Goal: Task Accomplishment & Management: Complete application form

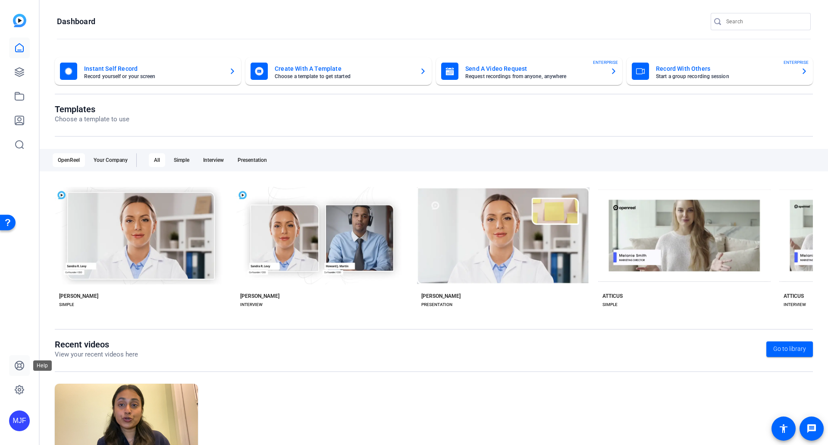
click at [22, 368] on icon at bounding box center [19, 365] width 9 height 9
click at [22, 69] on icon at bounding box center [19, 72] width 9 height 9
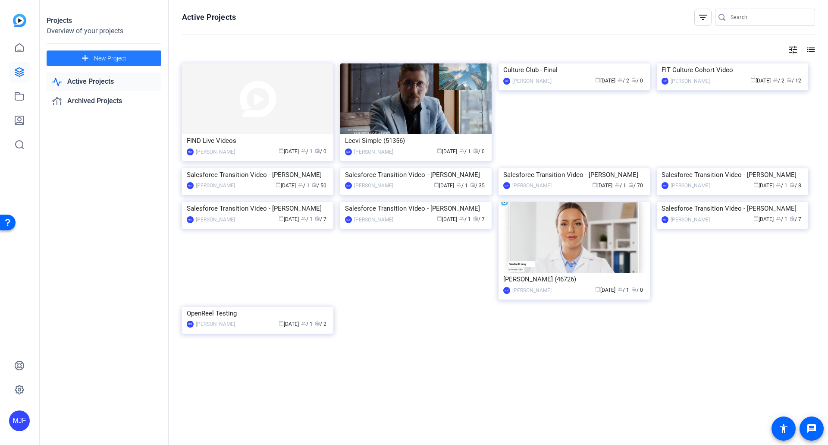
click at [91, 63] on mat-icon "add" at bounding box center [85, 58] width 11 height 11
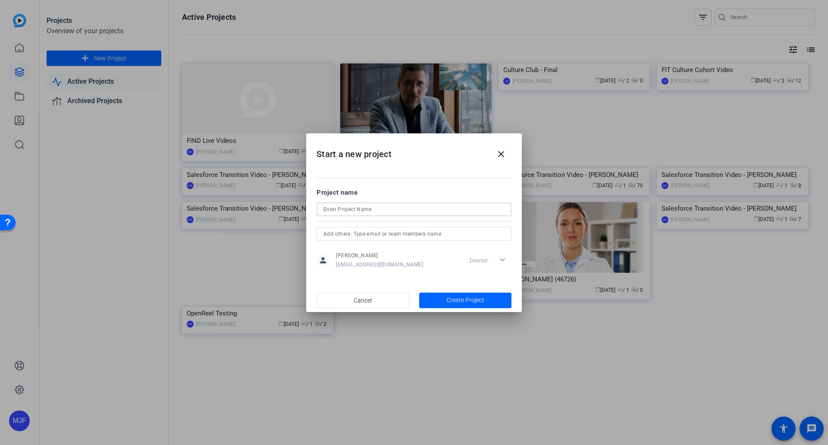
click at [379, 204] on input at bounding box center [414, 209] width 181 height 10
click at [503, 258] on div "Director expand_more" at bounding box center [488, 260] width 45 height 16
click at [346, 208] on input "October FIND Live Associates Video Project" at bounding box center [414, 209] width 181 height 10
click at [389, 196] on div "Project name" at bounding box center [414, 192] width 195 height 9
click at [342, 209] on input "October FIND Live Associates Video Project" at bounding box center [414, 209] width 181 height 10
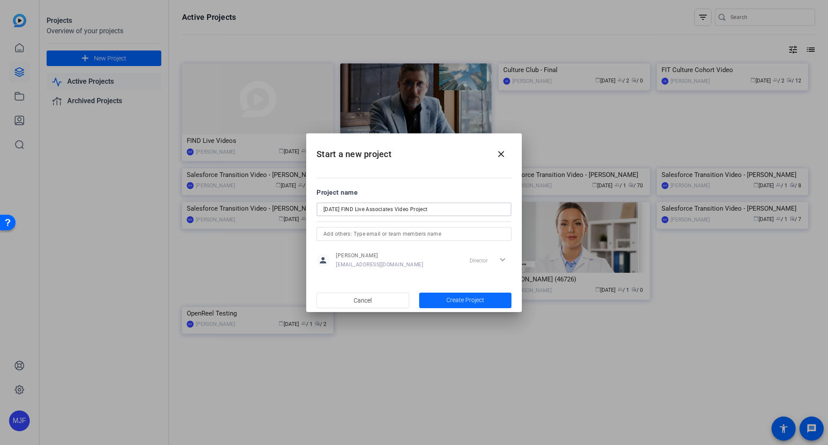
type input "October 2025 FIND Live Associates Video Project"
click at [457, 298] on span "Create Project" at bounding box center [465, 299] width 38 height 9
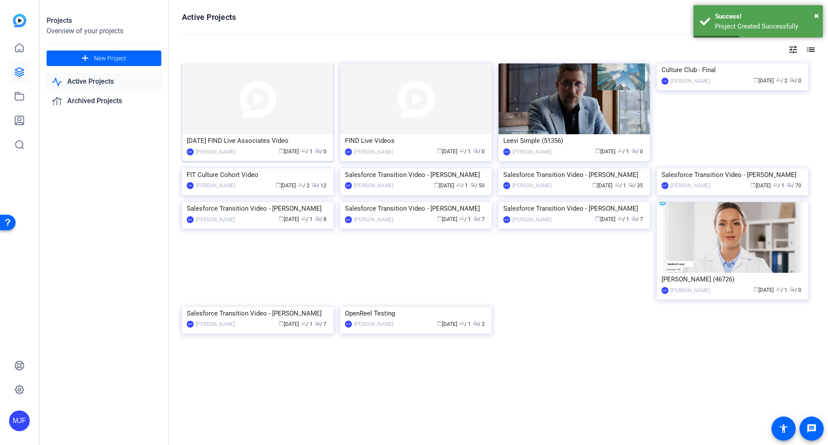
click at [242, 144] on div "October 2025 FIND Live Associates Video" at bounding box center [258, 140] width 142 height 13
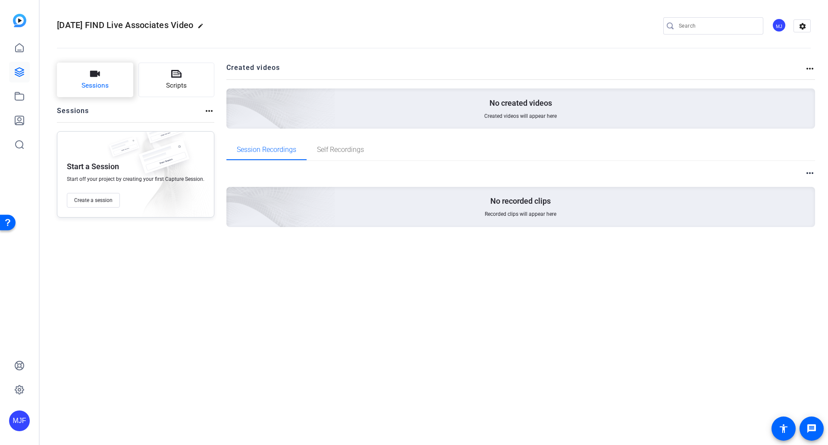
click at [111, 87] on button "Sessions" at bounding box center [95, 80] width 76 height 35
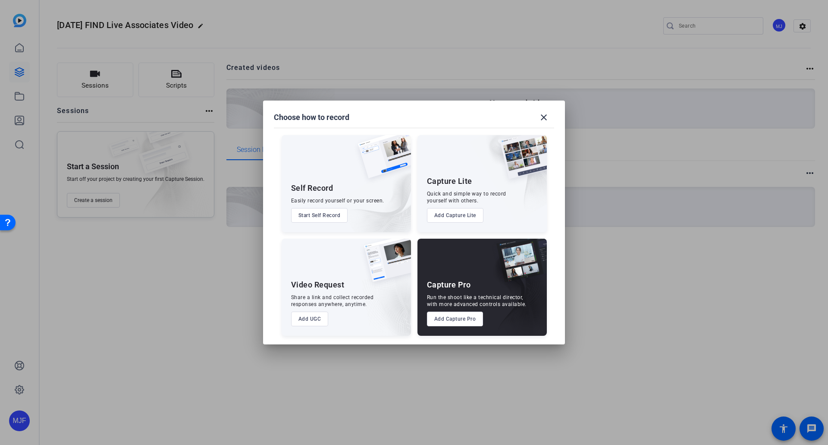
click at [310, 318] on button "Add UGC" at bounding box center [310, 318] width 38 height 15
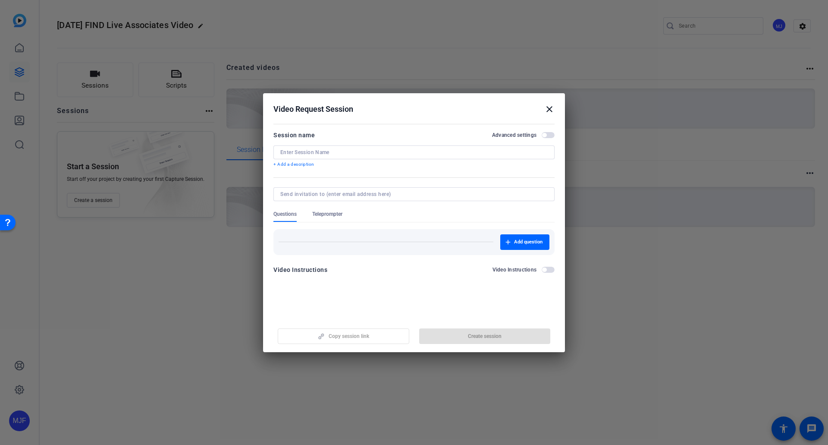
click at [348, 336] on div "Copy session link Create session" at bounding box center [413, 333] width 281 height 22
click at [330, 152] on input at bounding box center [413, 152] width 267 height 7
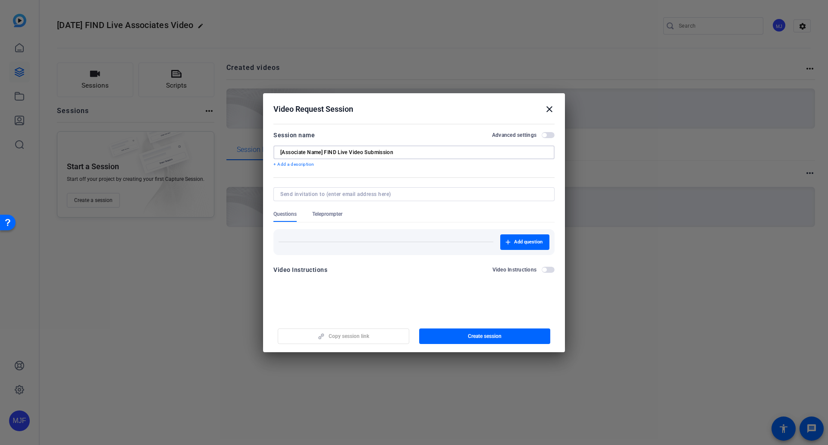
drag, startPoint x: 323, startPoint y: 153, endPoint x: 274, endPoint y: 153, distance: 48.7
click at [274, 153] on div "[Associate Name] FIND Live Video Submission" at bounding box center [413, 152] width 281 height 14
click at [275, 152] on div "[Associate Name] FIND Live Video Submission" at bounding box center [413, 152] width 281 height 14
click at [278, 151] on div "[Associate Name] FIND Live Video Submission" at bounding box center [413, 152] width 281 height 14
click at [278, 152] on div "[Associate Name] FIND Live Video Submission" at bounding box center [413, 152] width 281 height 14
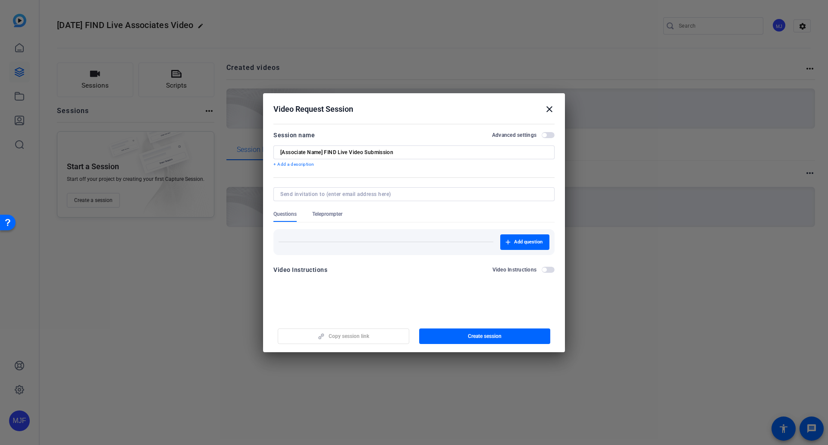
click at [280, 152] on div "[Associate Name] FIND Live Video Submission" at bounding box center [413, 152] width 281 height 14
click at [328, 150] on input "[Associate Name] FIND Live Video Submission" at bounding box center [413, 152] width 267 height 7
drag, startPoint x: 323, startPoint y: 151, endPoint x: 276, endPoint y: 151, distance: 47.0
click at [276, 151] on div "[Associate Name] FIND Live Video Submission" at bounding box center [413, 152] width 281 height 14
type input "McKeni Franklin FIND Live Video Submission"
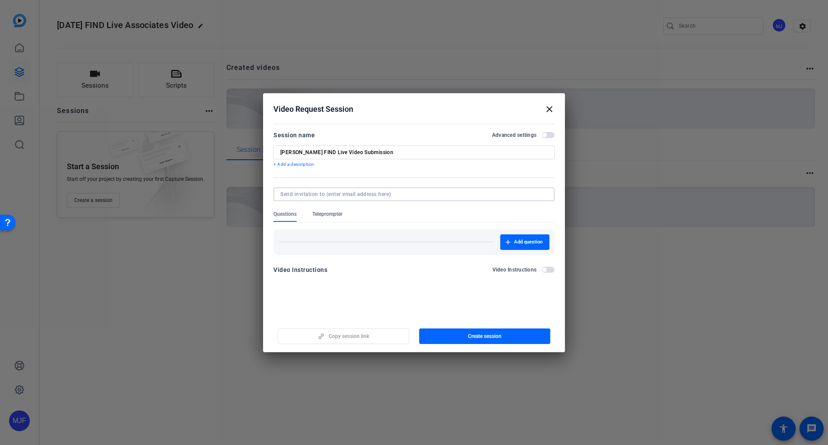
click at [329, 195] on input at bounding box center [412, 194] width 264 height 7
type input "m"
click at [314, 165] on p "+ Add a description" at bounding box center [413, 164] width 281 height 7
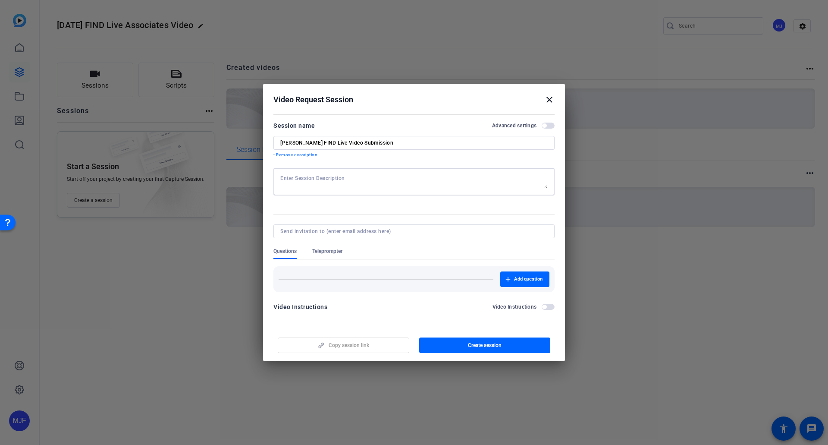
click at [317, 187] on textarea at bounding box center [413, 182] width 267 height 14
click at [310, 265] on div "Add question" at bounding box center [413, 276] width 281 height 32
click at [310, 276] on div "Add question" at bounding box center [414, 279] width 271 height 16
click at [514, 280] on span "Add question" at bounding box center [528, 279] width 28 height 7
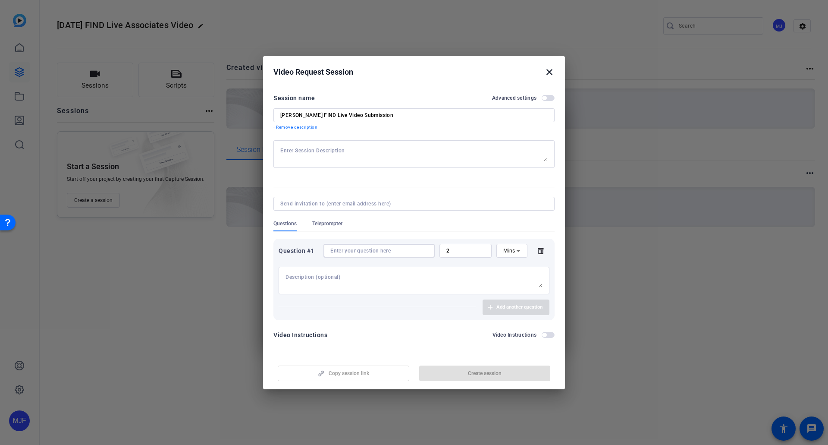
click at [359, 248] on input at bounding box center [378, 250] width 97 height 7
click at [481, 255] on div "2" at bounding box center [465, 251] width 38 height 14
click at [455, 252] on input "2" at bounding box center [465, 250] width 38 height 7
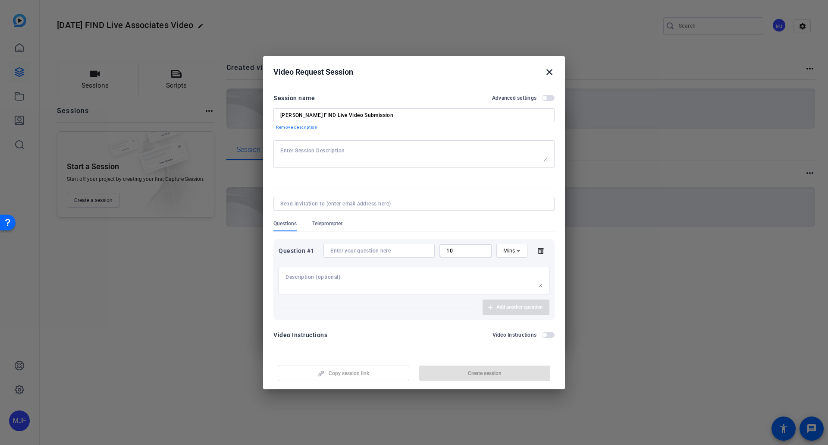
type input "10"
click at [512, 246] on div "Mins" at bounding box center [509, 250] width 13 height 11
click at [510, 267] on span "Sec" at bounding box center [507, 268] width 9 height 10
click at [388, 251] on input at bounding box center [378, 250] width 97 height 7
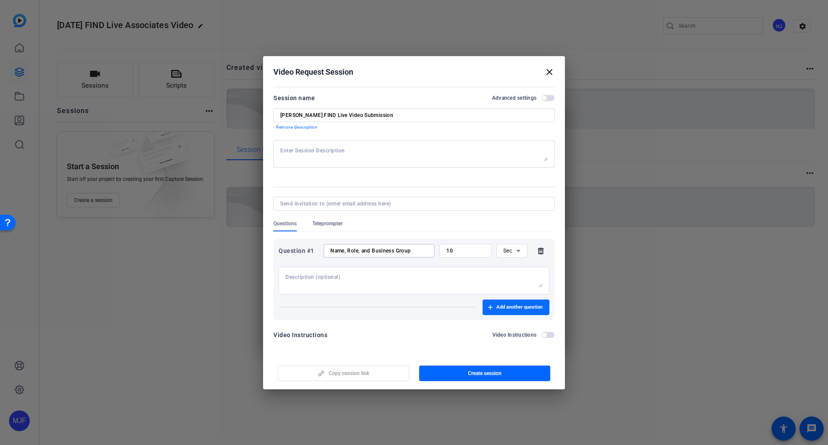
type input "Name, Role, and Business Group"
click at [509, 310] on span "Add another question" at bounding box center [519, 307] width 46 height 7
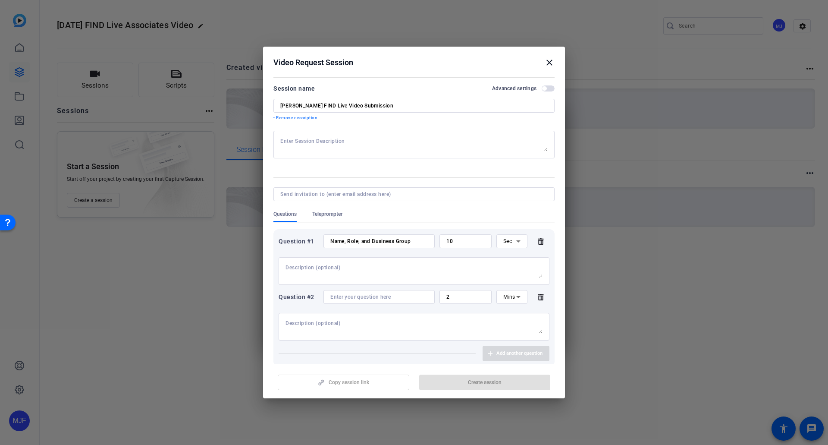
click at [357, 151] on div at bounding box center [413, 145] width 267 height 28
type textarea "safef"
click at [331, 165] on div at bounding box center [413, 162] width 281 height 9
click at [321, 138] on textarea "safef" at bounding box center [413, 145] width 267 height 14
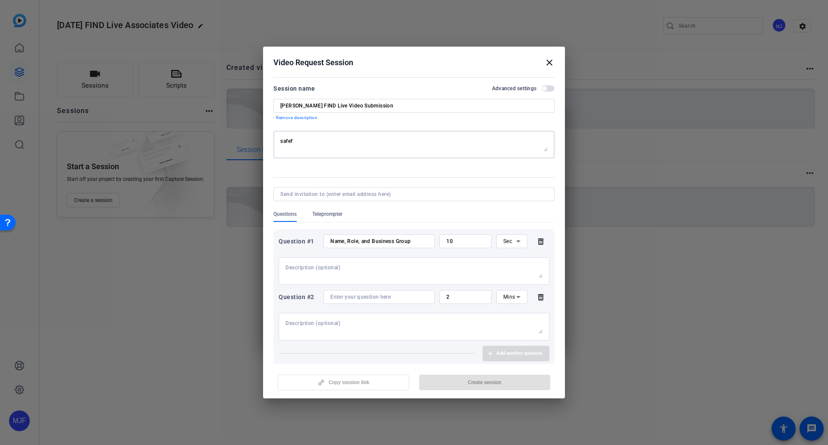
click at [321, 138] on textarea "safef" at bounding box center [413, 145] width 267 height 14
click at [349, 294] on input at bounding box center [378, 296] width 97 height 7
paste input "What do you love most about working for Fidelity?"
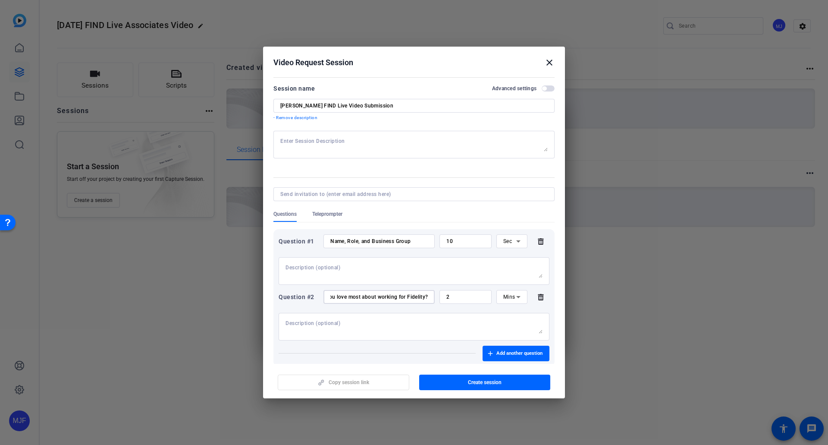
type input "What do you love most about working for Fidelity?"
click at [464, 302] on div "2" at bounding box center [465, 297] width 38 height 14
click at [503, 299] on span "Mins" at bounding box center [509, 297] width 12 height 6
click at [501, 311] on span "Sec" at bounding box center [503, 314] width 9 height 10
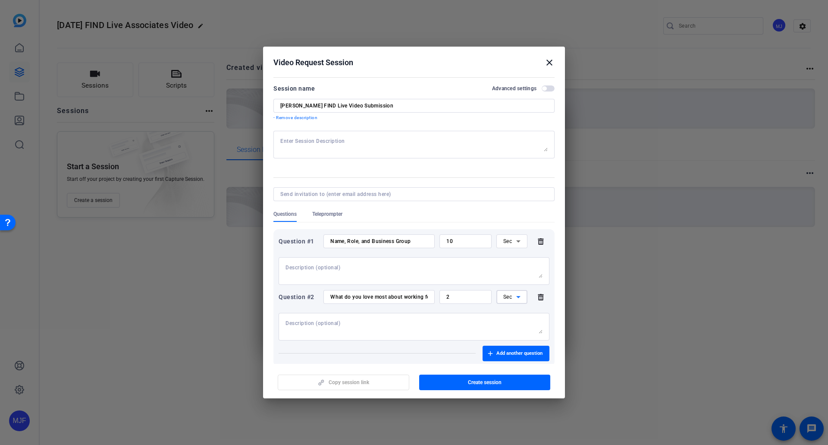
click at [448, 298] on input "2" at bounding box center [465, 296] width 38 height 7
click at [442, 296] on div "2" at bounding box center [466, 297] width 52 height 14
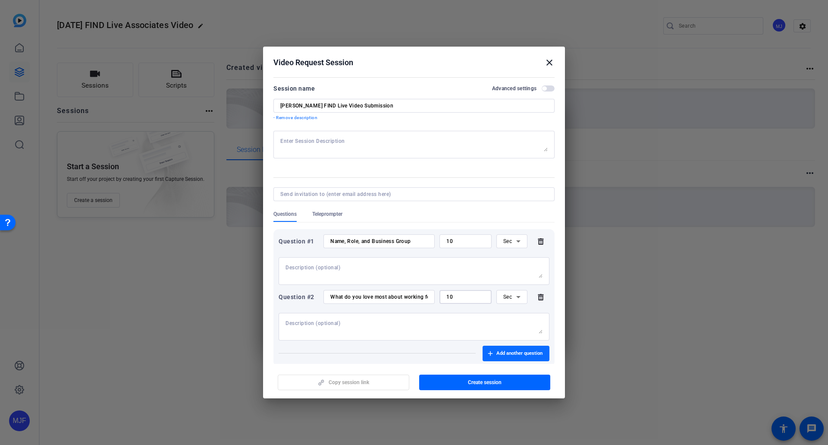
type input "10"
click at [488, 352] on icon "button" at bounding box center [490, 353] width 5 height 5
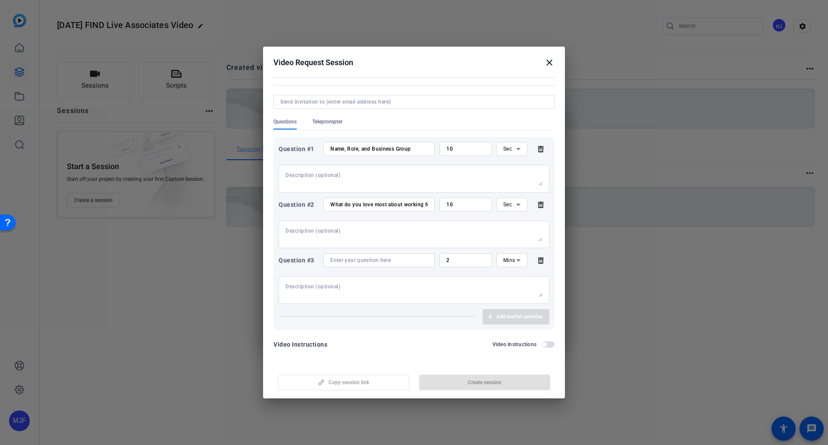
scroll to position [93, 0]
click at [360, 256] on input at bounding box center [378, 259] width 97 height 7
paste input "What’s your favorite part about being in FI?"
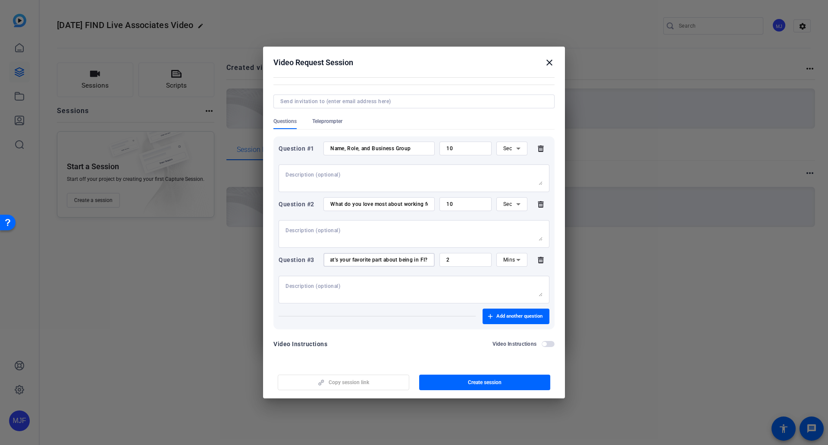
scroll to position [0, 11]
type input "What’s your favorite part about being in FI?"
click at [476, 263] on div "2" at bounding box center [465, 260] width 38 height 14
drag, startPoint x: 469, startPoint y: 260, endPoint x: 440, endPoint y: 261, distance: 28.9
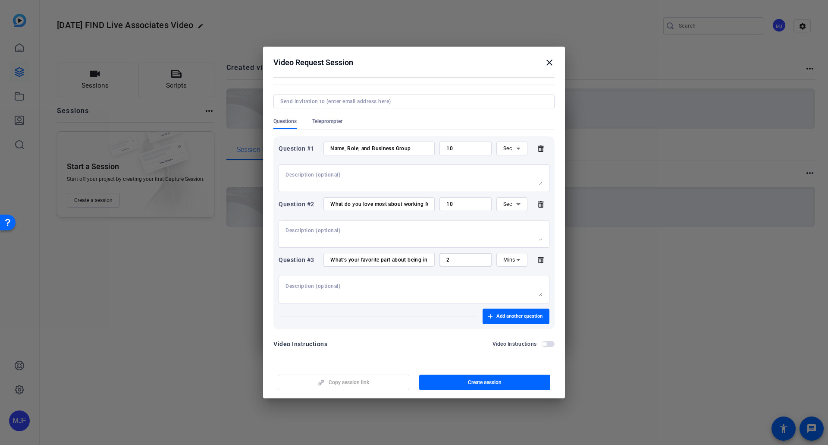
click at [440, 261] on div "2" at bounding box center [466, 260] width 52 height 14
type input "10"
click at [507, 264] on div "Mins" at bounding box center [509, 259] width 13 height 11
click at [510, 279] on mat-option "Sec" at bounding box center [507, 277] width 31 height 14
click at [499, 323] on span "button" at bounding box center [516, 316] width 67 height 21
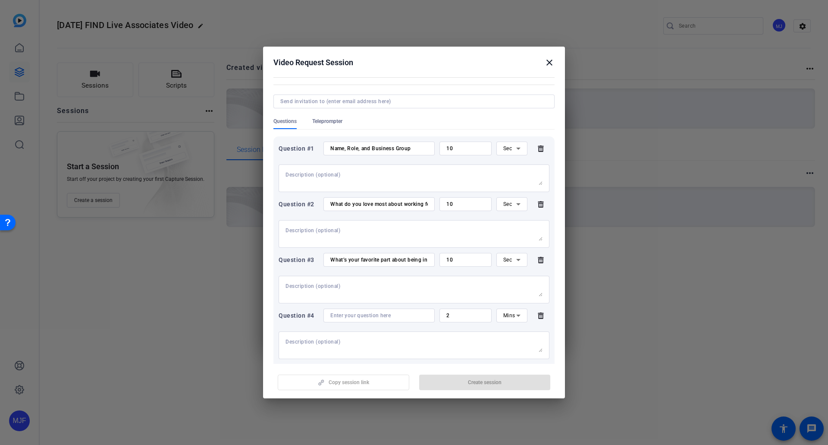
click at [368, 315] on input at bounding box center [378, 315] width 97 height 7
paste input "What are you excited to be working on now, and why?"
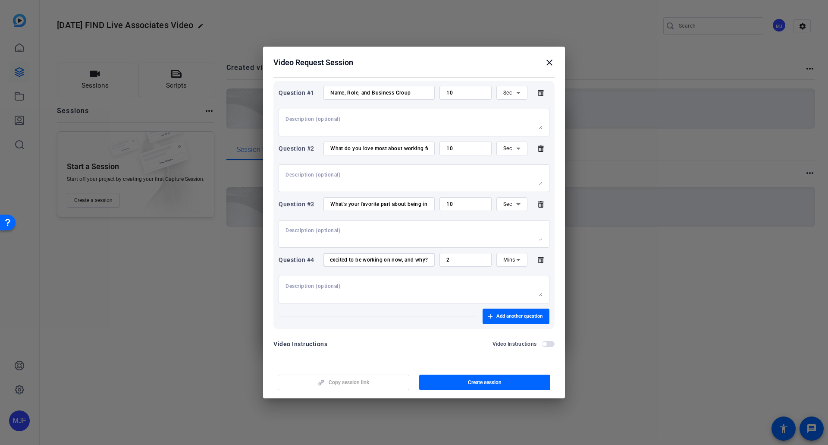
scroll to position [105, 0]
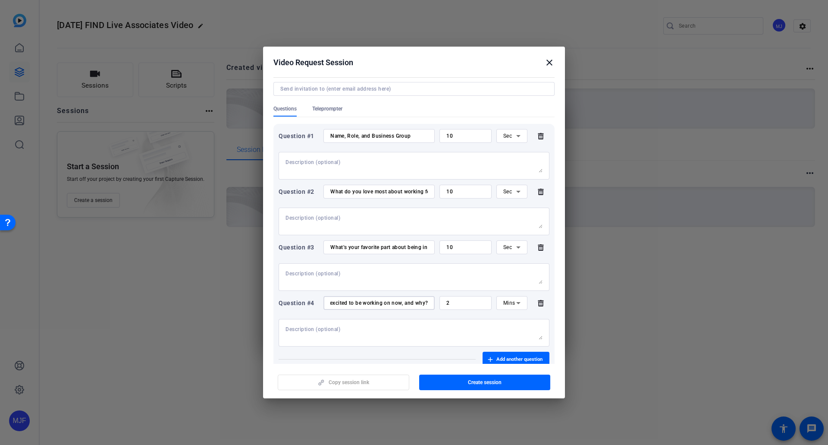
type input "What are you excited to be working on now, and why?"
drag, startPoint x: 453, startPoint y: 304, endPoint x: 430, endPoint y: 304, distance: 23.3
click at [430, 304] on div "Question #4 What are you excited to be working on now, and why? 2 Mins" at bounding box center [414, 303] width 271 height 14
type input "15"
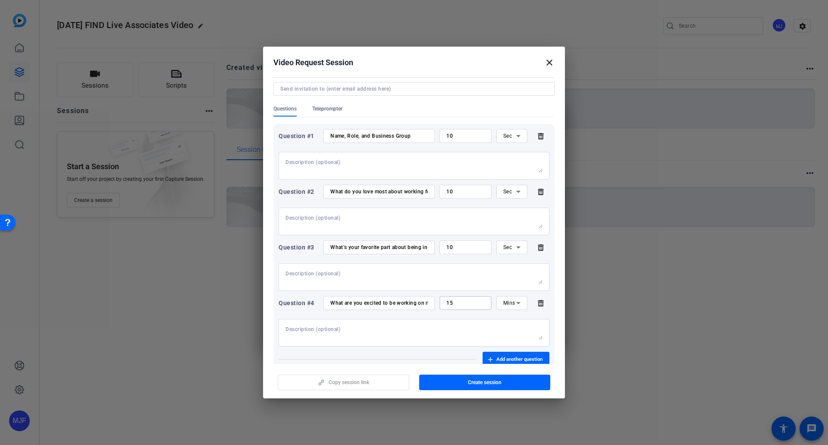
click at [506, 306] on span "Mins" at bounding box center [509, 303] width 12 height 6
click at [509, 318] on mat-option "Sec" at bounding box center [507, 320] width 31 height 14
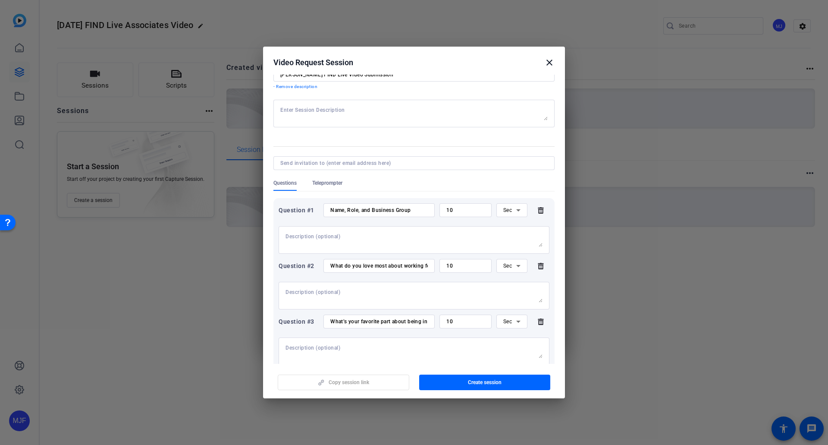
scroll to position [19, 0]
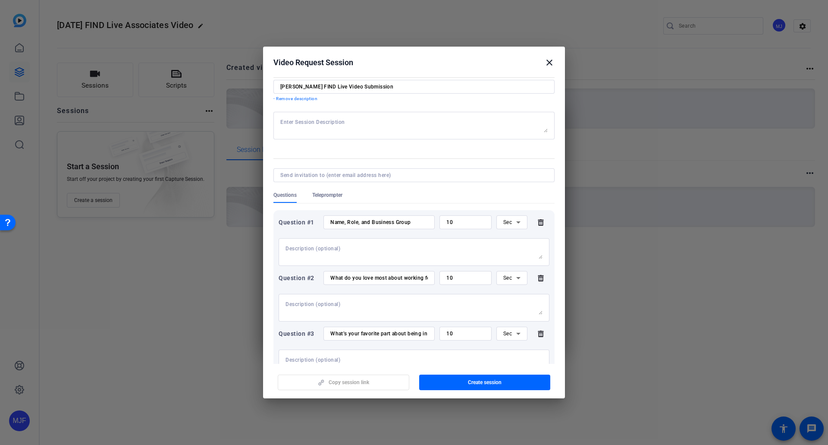
click at [344, 166] on form "Session name Advanced settings McKeni Franklin FIND Live Video Submission - Rem…" at bounding box center [413, 273] width 281 height 419
click at [344, 176] on input at bounding box center [412, 175] width 264 height 7
type input "mckeni.johnsonfranklin@fmr.com"
click at [368, 124] on textarea at bounding box center [413, 126] width 267 height 14
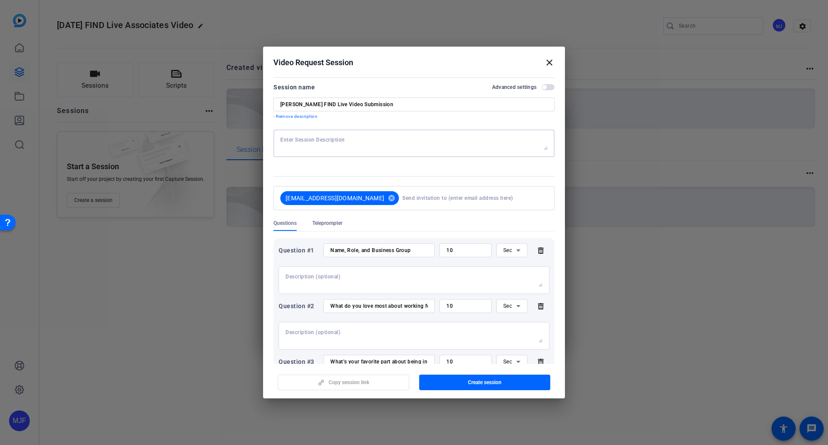
scroll to position [0, 0]
click at [548, 84] on div "Session name Advanced settings" at bounding box center [413, 88] width 281 height 10
click at [542, 87] on span "button" at bounding box center [548, 88] width 13 height 6
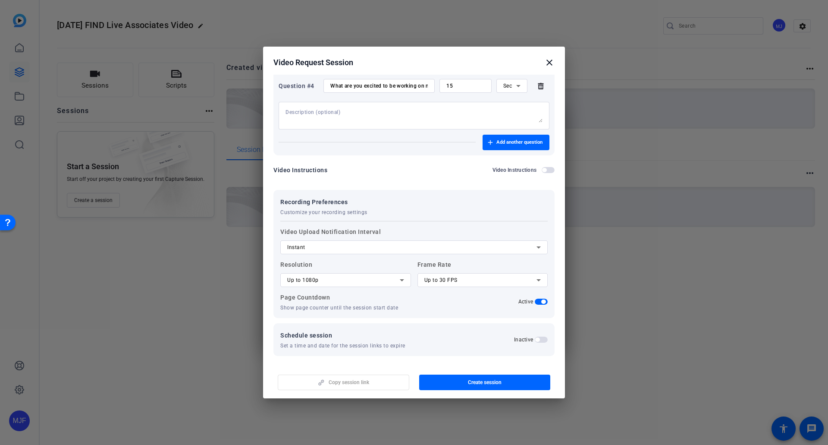
scroll to position [334, 0]
click at [396, 248] on div "Instant" at bounding box center [411, 245] width 249 height 10
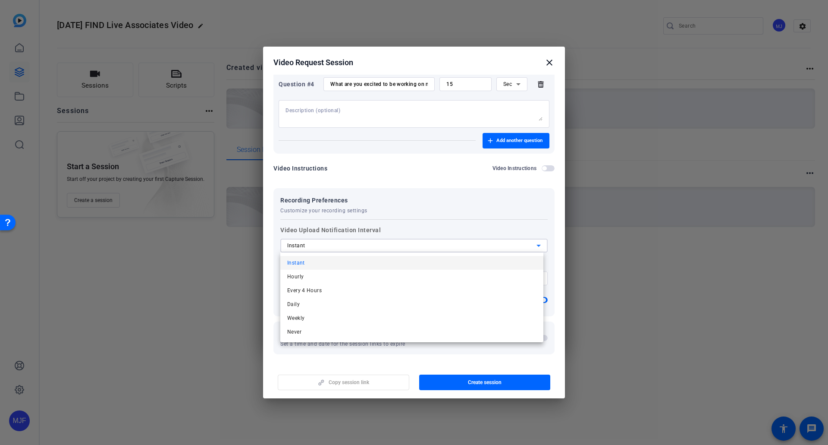
drag, startPoint x: 396, startPoint y: 248, endPoint x: 378, endPoint y: 242, distance: 18.4
click at [378, 242] on div at bounding box center [414, 222] width 828 height 445
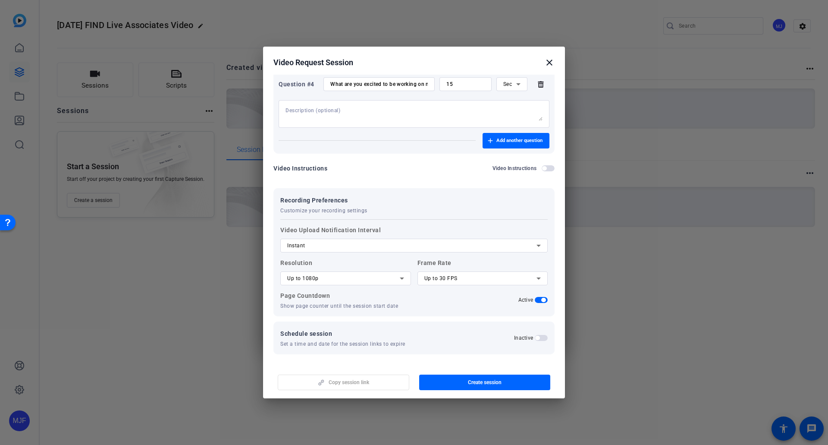
click at [527, 337] on h2 "Inactive" at bounding box center [523, 337] width 19 height 7
click at [535, 337] on button "Inactive" at bounding box center [541, 338] width 13 height 6
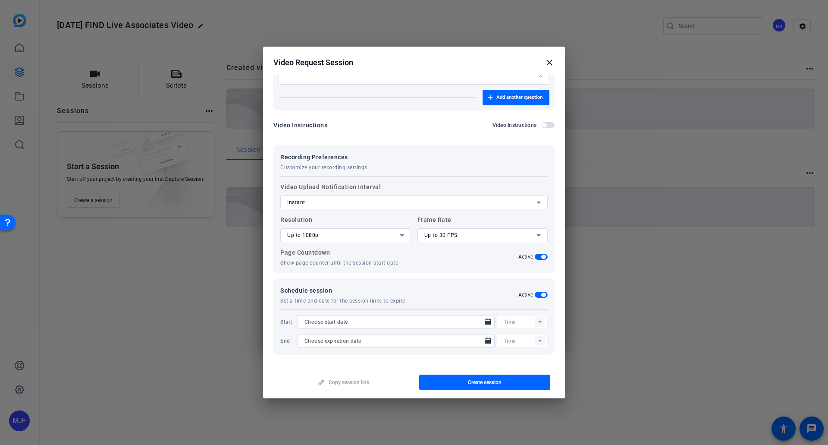
scroll to position [378, 0]
click at [535, 294] on span "button" at bounding box center [541, 294] width 13 height 6
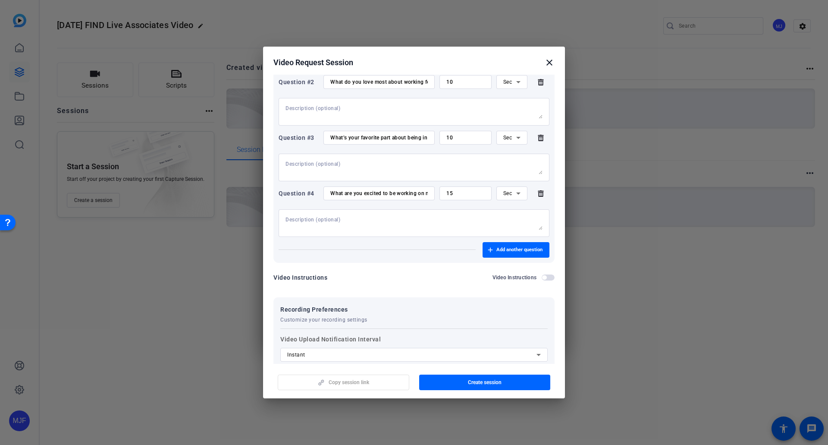
scroll to position [205, 0]
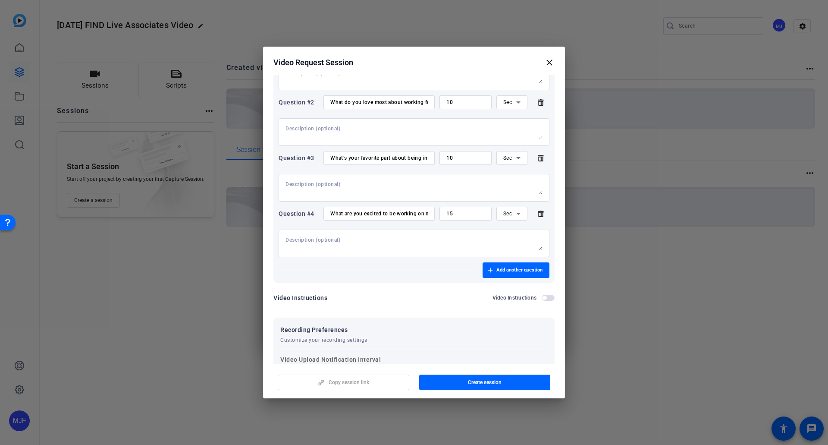
click at [348, 380] on div "Copy session link Create session" at bounding box center [413, 379] width 281 height 22
click at [350, 382] on div "Copy session link Create session" at bounding box center [413, 379] width 281 height 22
click at [350, 381] on div "Copy session link Create session" at bounding box center [413, 379] width 281 height 22
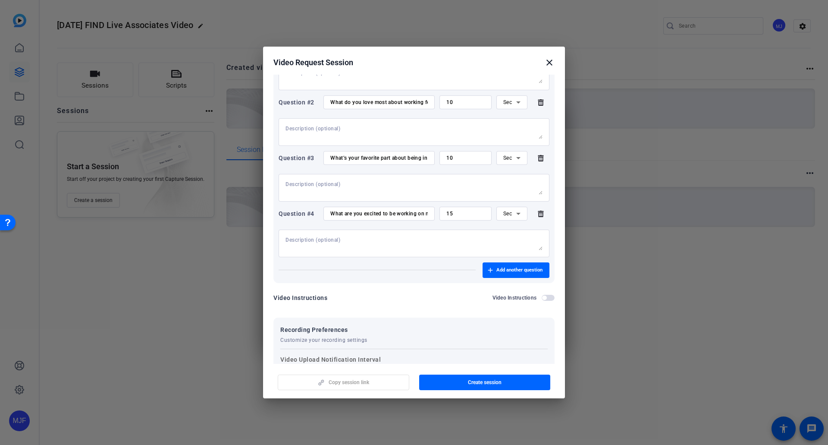
drag, startPoint x: 349, startPoint y: 377, endPoint x: 323, endPoint y: 372, distance: 26.8
click at [323, 372] on div "Copy session link Create session" at bounding box center [413, 379] width 281 height 22
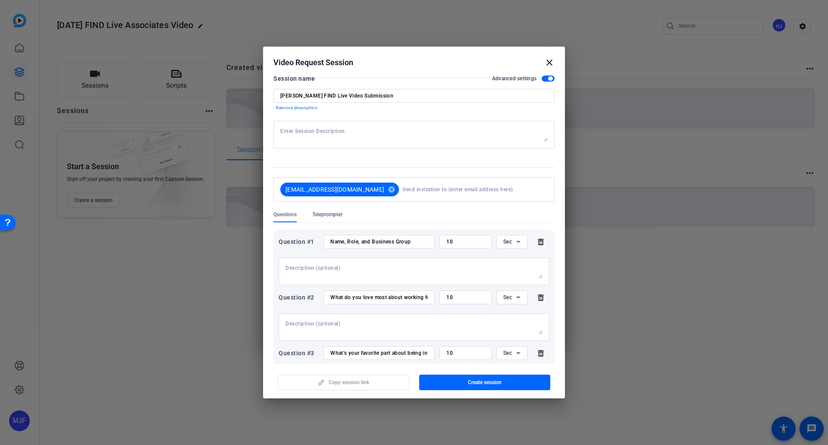
scroll to position [0, 0]
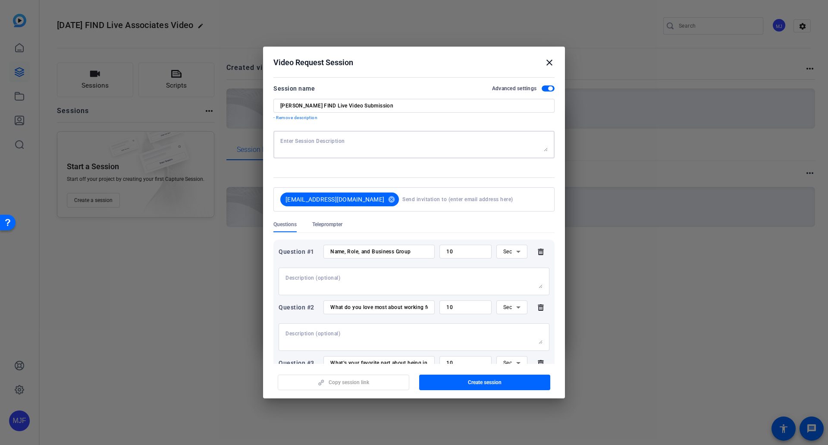
paste textarea "On October 16th, we will be holding our FIND all-associate meeting live from Ba…"
click at [295, 135] on div "On October 16th, we will be holding our FIND all-associate meeting live from Ba…" at bounding box center [413, 145] width 267 height 28
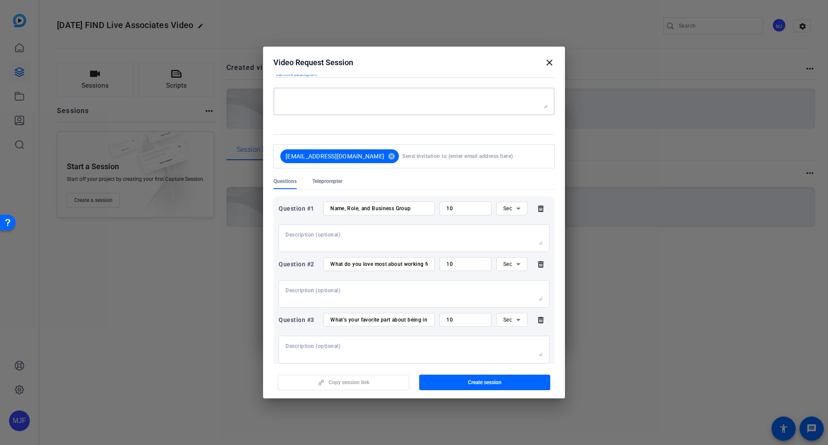
scroll to position [83, 0]
drag, startPoint x: 417, startPoint y: 103, endPoint x: 335, endPoint y: 110, distance: 82.2
click at [335, 110] on div "On October 16th, we will be holding our FIND all-associate meeting live from Ba…" at bounding box center [413, 102] width 267 height 28
click at [281, 101] on textarea "On October 16th, we will be holding our FIND all-associate meeting live from Ba…" at bounding box center [413, 101] width 267 height 14
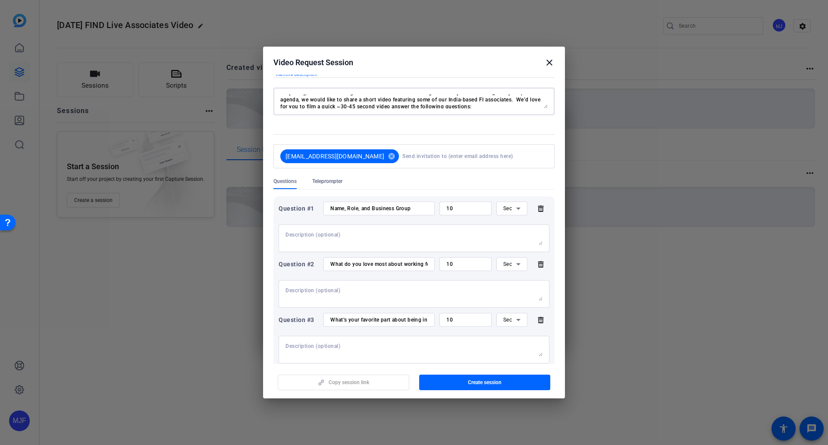
scroll to position [7, 0]
drag, startPoint x: 488, startPoint y: 107, endPoint x: 421, endPoint y: 109, distance: 66.5
click at [421, 109] on div "On October 16th, we will be holding our FIND all-associate meeting live from Ba…" at bounding box center [413, 102] width 267 height 28
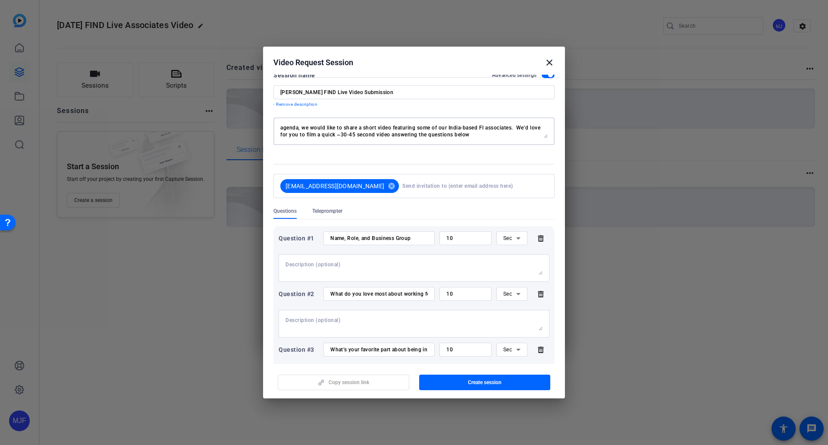
scroll to position [0, 0]
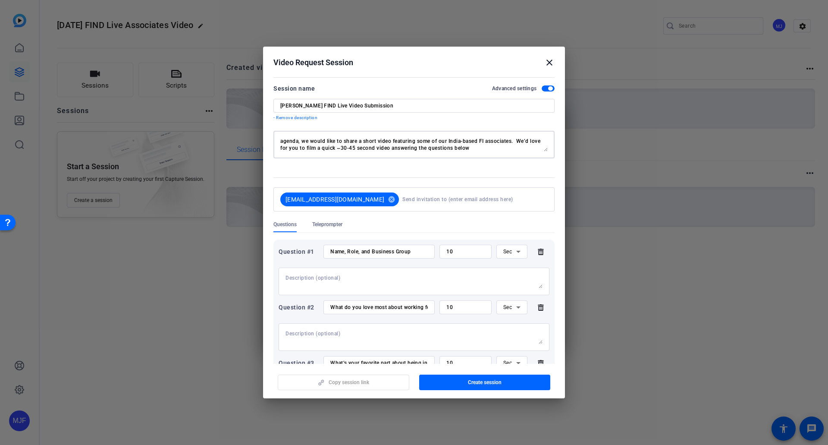
type textarea "On October 16th, we will be holding our FIND all-associate meeting live from Ba…"
click at [543, 91] on span "button" at bounding box center [548, 88] width 13 height 6
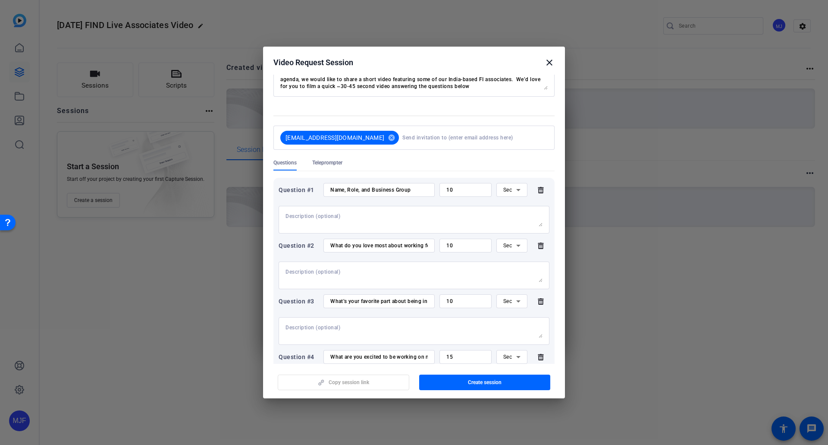
scroll to position [159, 0]
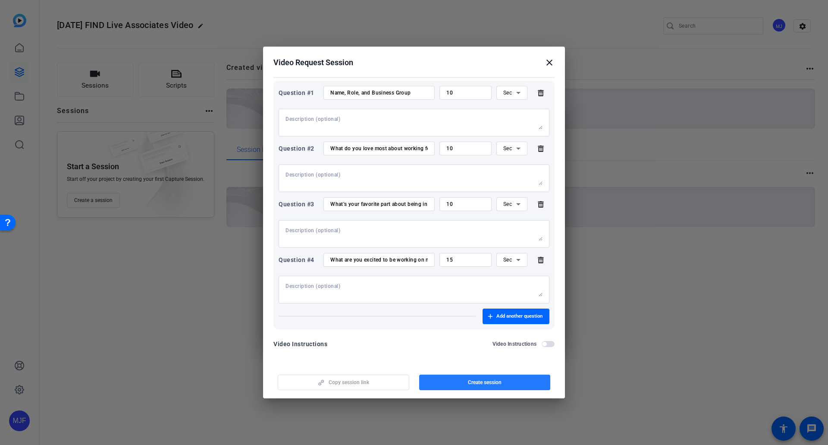
click at [470, 383] on span "Create session" at bounding box center [485, 382] width 34 height 7
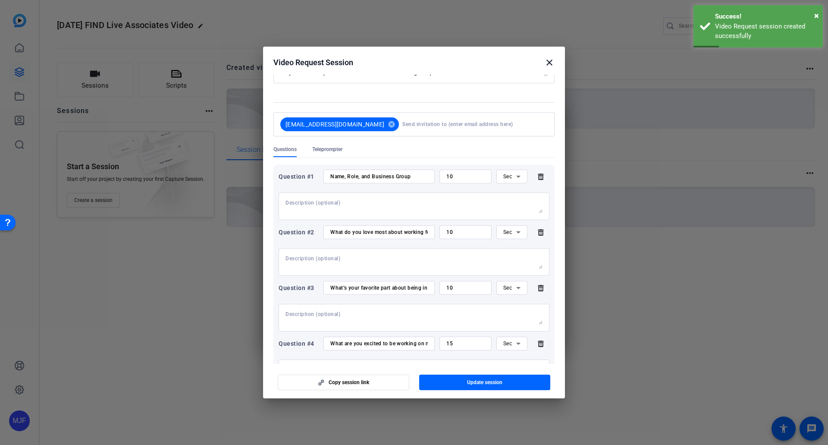
scroll to position [0, 0]
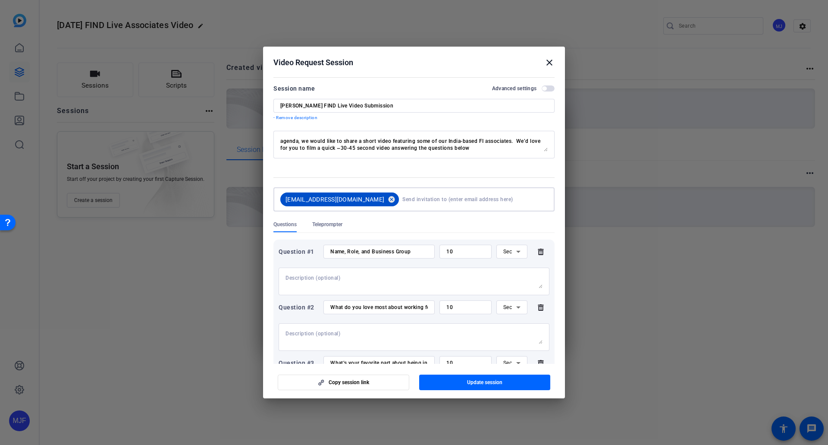
click at [389, 201] on mat-icon "cancel" at bounding box center [391, 199] width 15 height 8
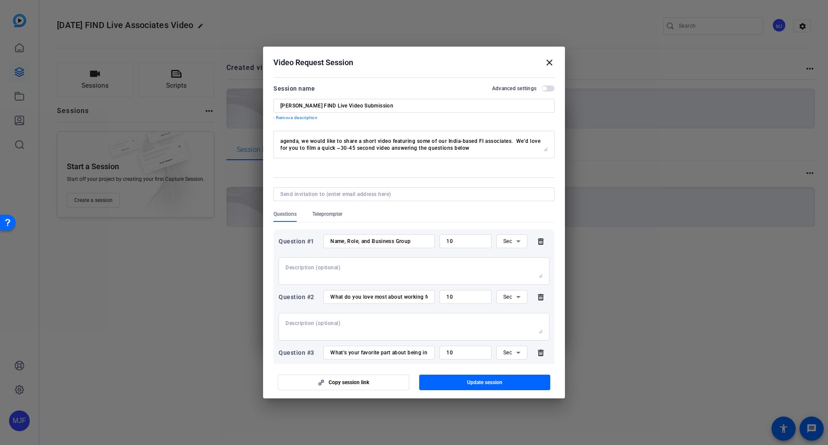
click at [408, 207] on div at bounding box center [413, 205] width 281 height 9
click at [449, 385] on span "button" at bounding box center [485, 382] width 132 height 21
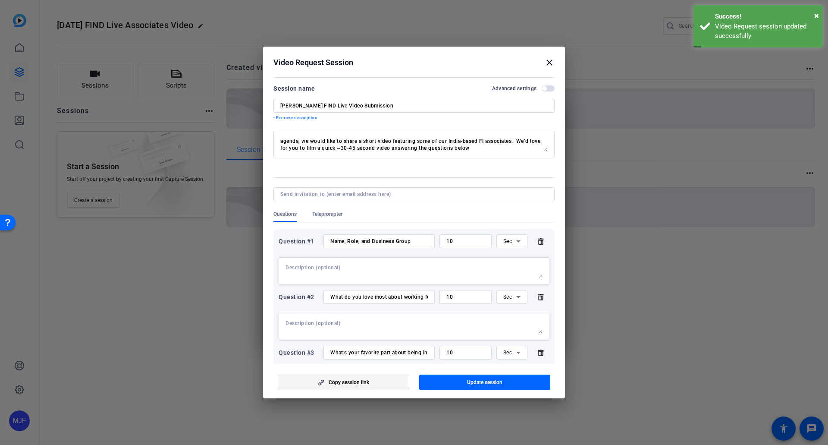
click at [375, 384] on span "button" at bounding box center [343, 382] width 131 height 21
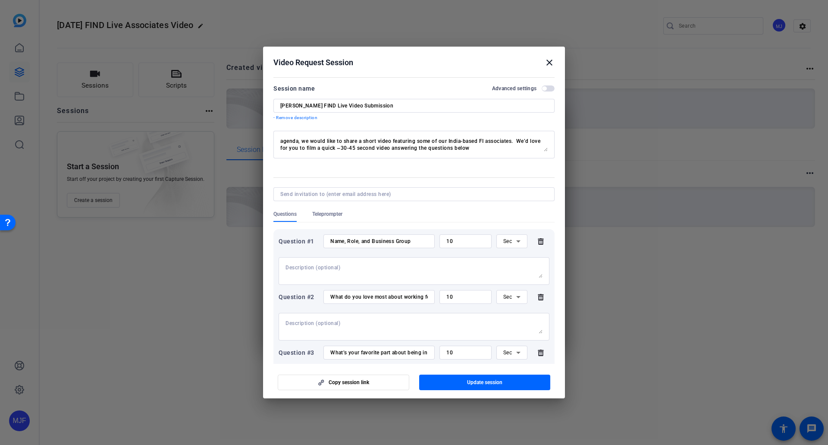
click at [548, 58] on mat-icon "close" at bounding box center [549, 62] width 10 height 10
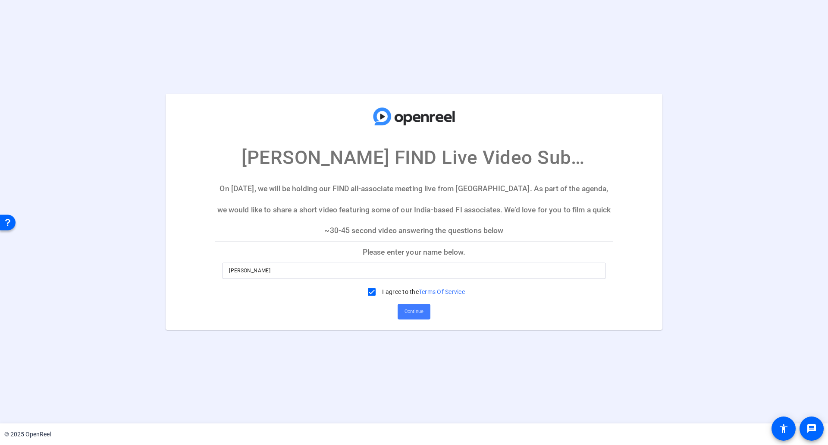
click at [415, 307] on span "Continue" at bounding box center [414, 311] width 19 height 13
click at [402, 317] on span at bounding box center [414, 311] width 33 height 21
click at [398, 254] on p "Please enter your name below." at bounding box center [414, 252] width 398 height 21
click at [309, 268] on input "[PERSON_NAME]" at bounding box center [414, 270] width 370 height 10
type input "[PERSON_NAME]"
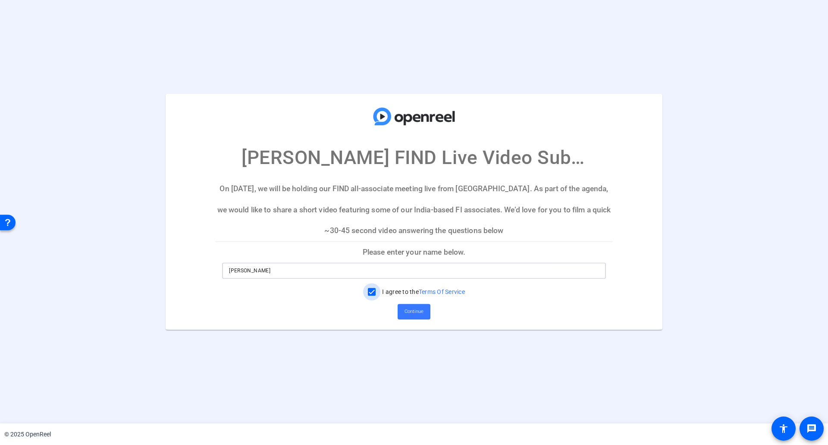
click at [368, 289] on input "I agree to the Terms Of Service" at bounding box center [371, 291] width 17 height 17
click at [365, 287] on input "I agree to the Terms Of Service" at bounding box center [371, 291] width 17 height 17
checkbox input "true"
click at [422, 311] on span "Continue" at bounding box center [414, 311] width 19 height 13
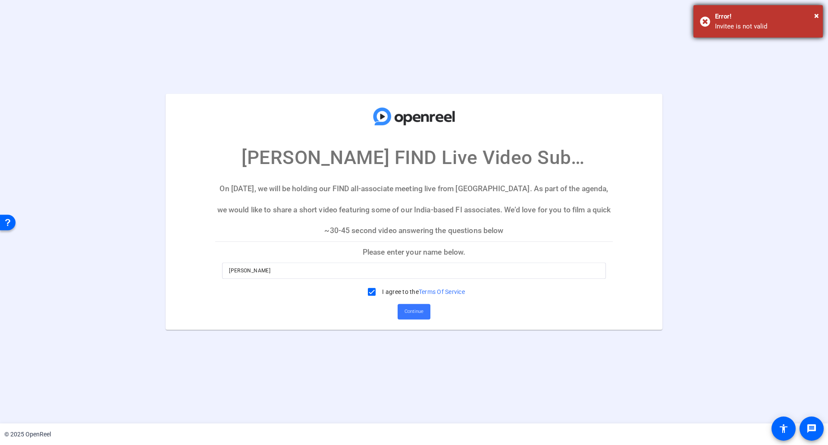
click at [742, 24] on div "Invitee is not valid" at bounding box center [765, 27] width 101 height 10
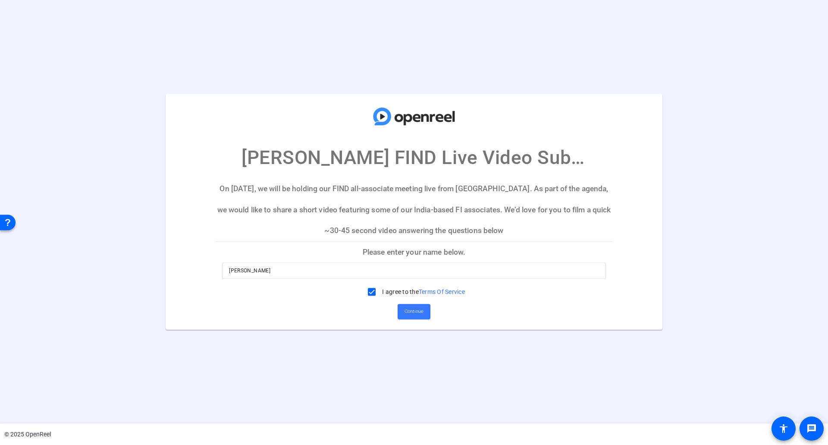
click at [260, 272] on input "[PERSON_NAME]" at bounding box center [414, 270] width 370 height 10
click at [261, 272] on input "[PERSON_NAME]" at bounding box center [414, 270] width 370 height 10
type input "[PERSON_NAME]"
click at [418, 308] on span "Continue" at bounding box center [414, 311] width 19 height 13
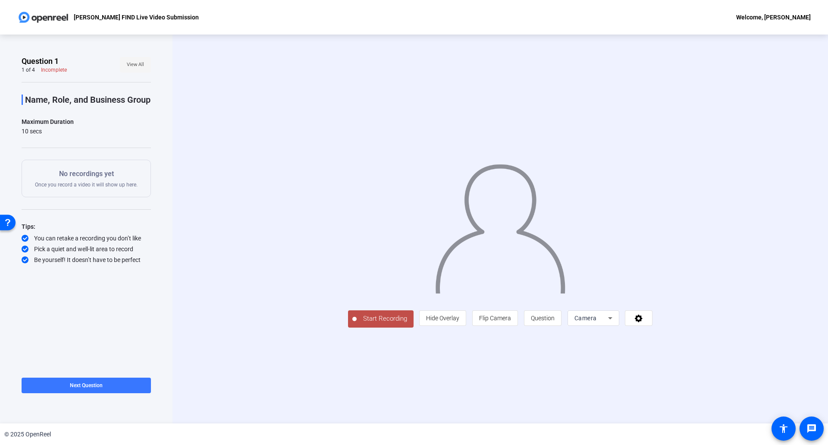
click at [140, 65] on span "View All" at bounding box center [135, 64] width 17 height 13
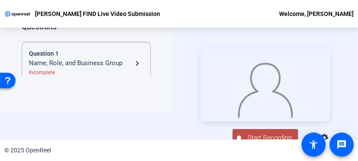
scroll to position [41, 0]
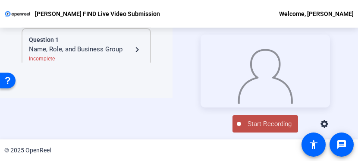
click at [275, 124] on button "Start Recording" at bounding box center [265, 123] width 66 height 17
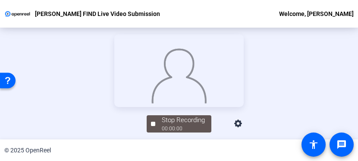
scroll to position [129, 0]
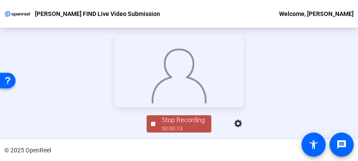
click at [155, 133] on span "Stop Recording 00:00:13" at bounding box center [183, 124] width 56 height 18
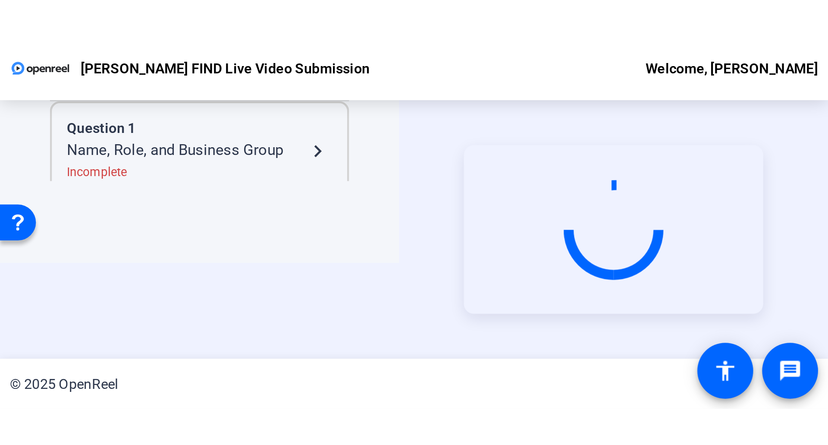
scroll to position [0, 0]
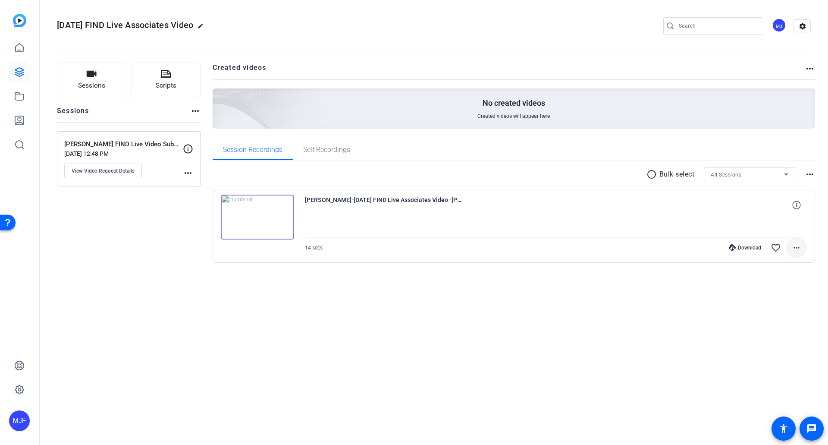
click at [795, 244] on mat-icon "more_horiz" at bounding box center [797, 247] width 10 height 10
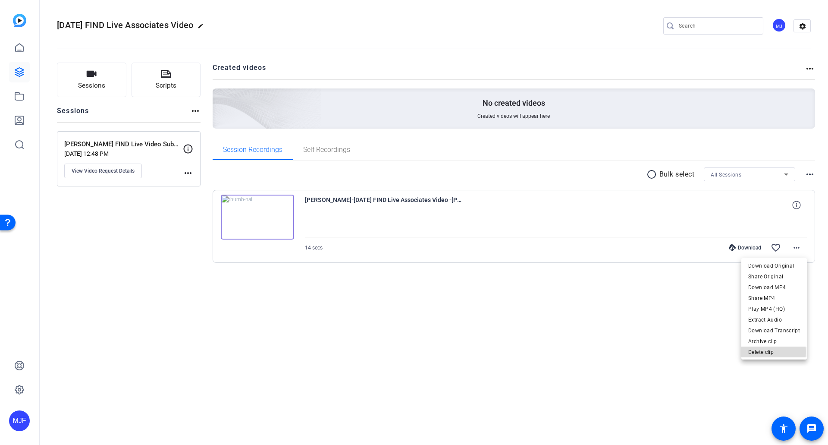
click at [774, 352] on span "Delete clip" at bounding box center [774, 352] width 52 height 10
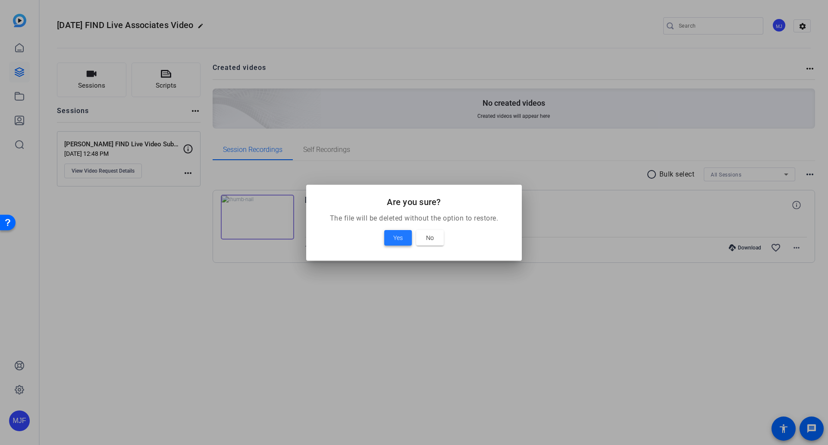
click at [398, 230] on span at bounding box center [398, 237] width 28 height 21
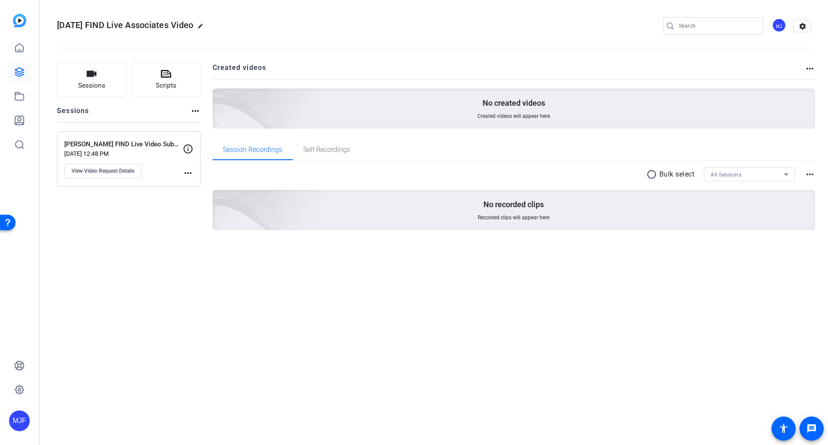
click at [187, 172] on mat-icon "more_horiz" at bounding box center [188, 173] width 10 height 10
click at [209, 188] on span "Archive Session" at bounding box center [209, 185] width 39 height 10
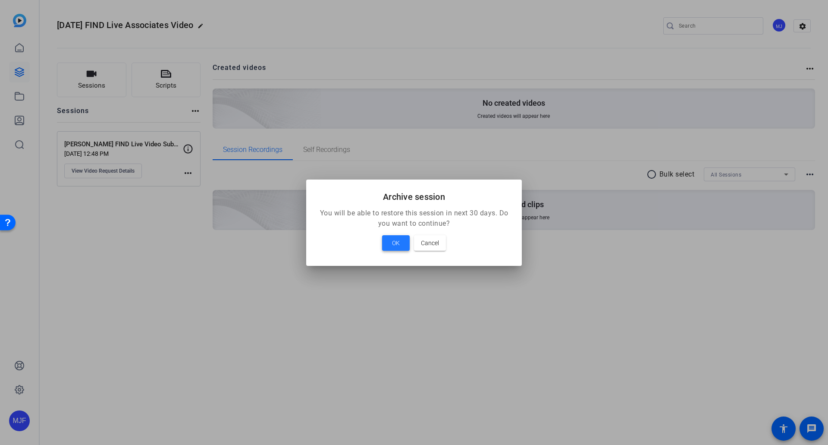
click at [404, 236] on span at bounding box center [396, 242] width 28 height 21
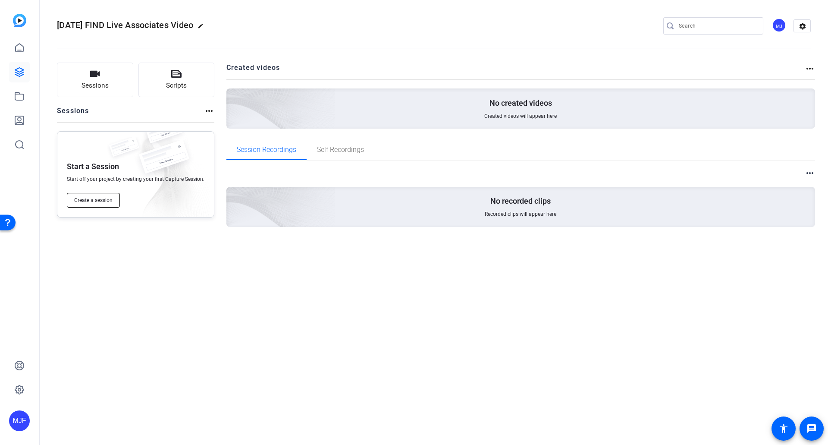
click at [97, 198] on span "Create a session" at bounding box center [93, 200] width 38 height 7
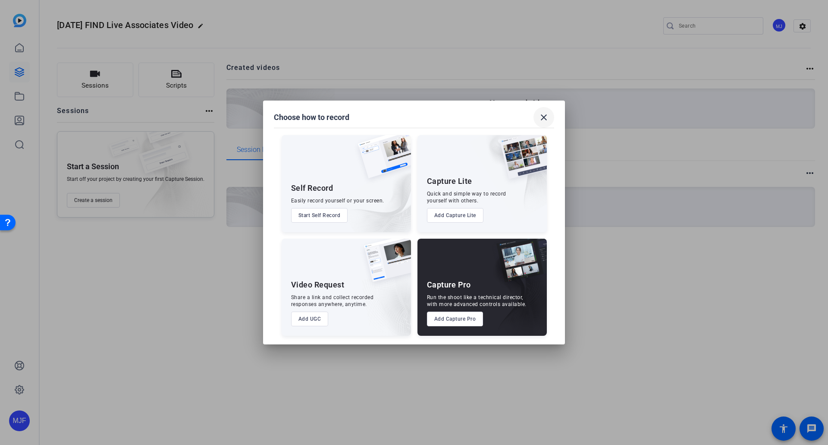
click at [551, 115] on span at bounding box center [544, 117] width 21 height 21
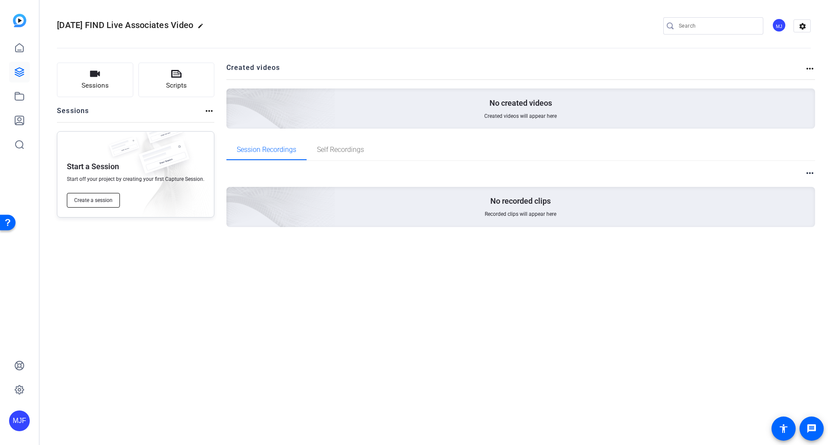
click at [95, 197] on span "Create a session" at bounding box center [93, 200] width 38 height 7
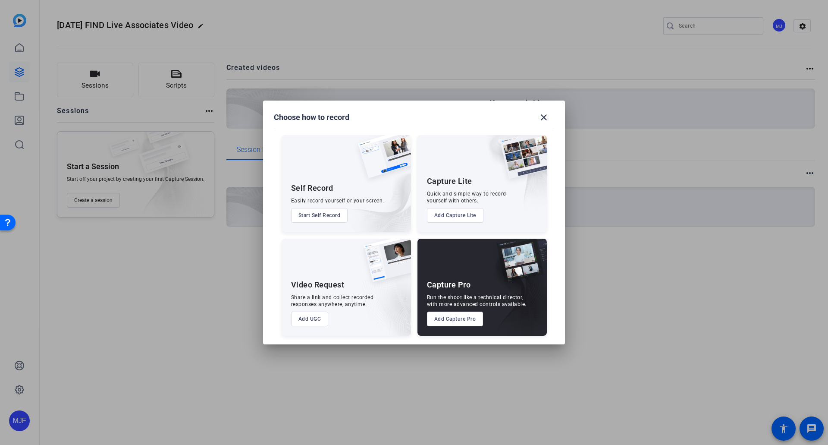
click at [326, 311] on div "Video Request Share a link and collect recorded responses anywhere, anytime. Ad…" at bounding box center [346, 287] width 129 height 97
click at [324, 316] on button "Add UGC" at bounding box center [310, 318] width 38 height 15
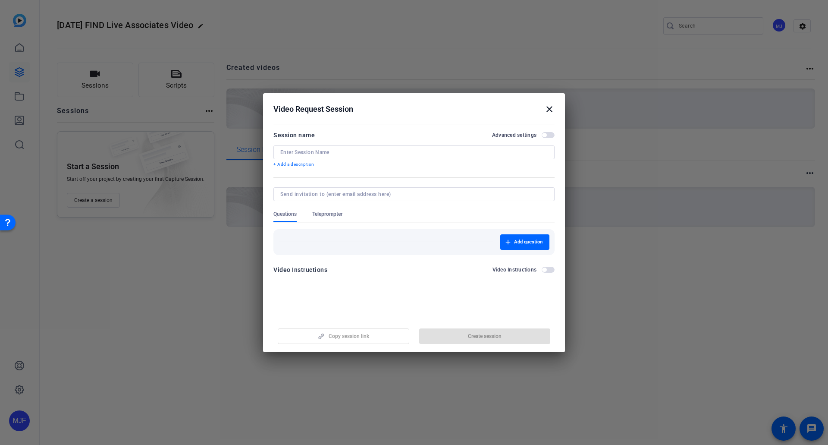
click at [493, 342] on div "Copy session link Create session" at bounding box center [413, 333] width 281 height 22
click at [349, 152] on input at bounding box center [413, 152] width 267 height 7
type input "[PERSON_NAME] Video Submission"
click at [399, 298] on openreel-new-create-edit-ugc-session "Video Request Session close Session name Advanced settings McKeni Franklin Vide…" at bounding box center [414, 222] width 302 height 259
click at [492, 345] on span "button" at bounding box center [485, 336] width 132 height 21
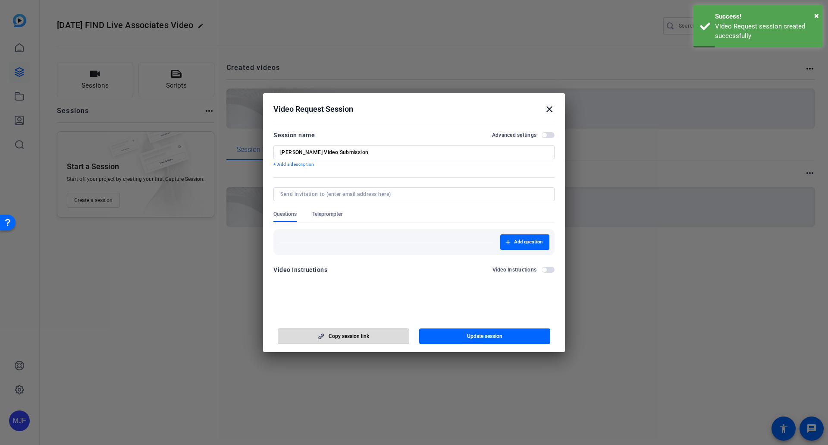
click at [384, 340] on span "button" at bounding box center [343, 336] width 131 height 21
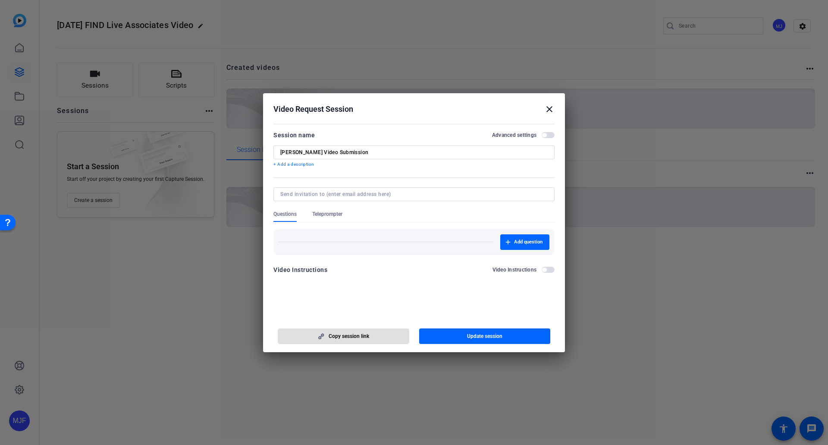
click at [552, 108] on mat-icon "close" at bounding box center [549, 109] width 10 height 10
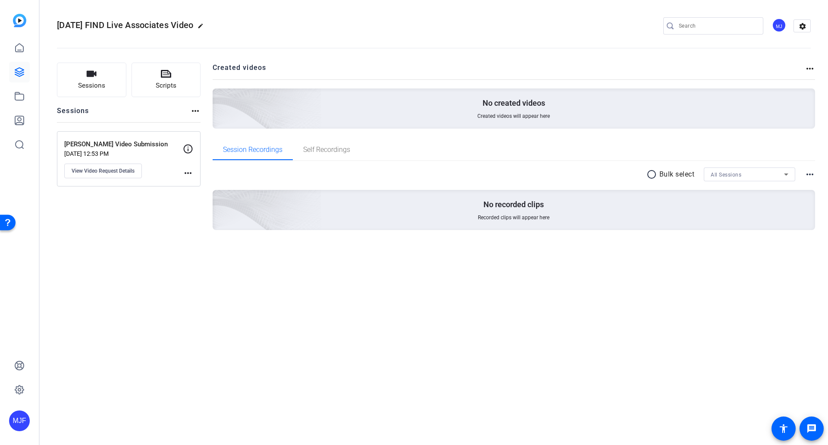
click at [191, 174] on mat-icon "more_horiz" at bounding box center [188, 173] width 10 height 10
click at [198, 192] on div "Archive Session" at bounding box center [209, 185] width 53 height 15
click at [188, 174] on mat-icon "more_horiz" at bounding box center [188, 173] width 10 height 10
click at [212, 184] on span "Archive Session" at bounding box center [209, 185] width 39 height 10
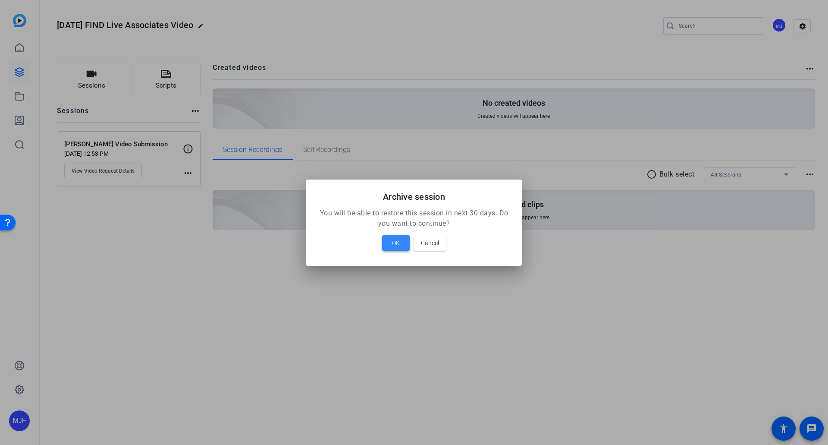
click at [394, 238] on span "OK" at bounding box center [396, 243] width 8 height 10
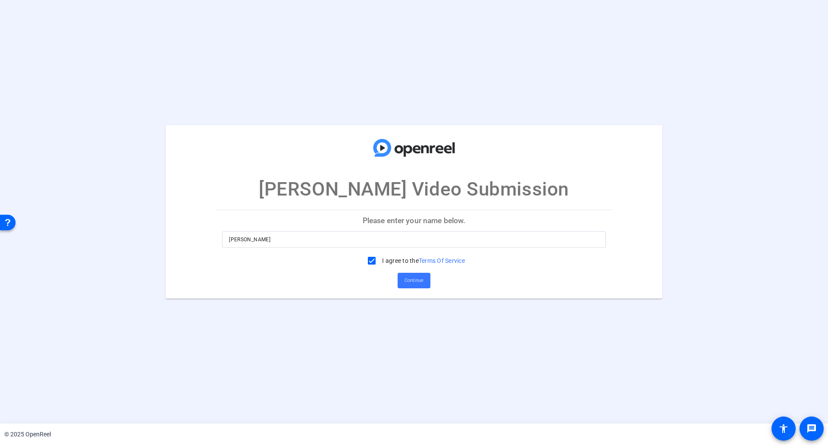
click at [258, 239] on input "[PERSON_NAME]" at bounding box center [414, 239] width 370 height 10
click at [258, 238] on input "[PERSON_NAME]" at bounding box center [414, 239] width 370 height 10
type input "[PERSON_NAME]"
click at [411, 281] on span "Continue" at bounding box center [414, 280] width 19 height 13
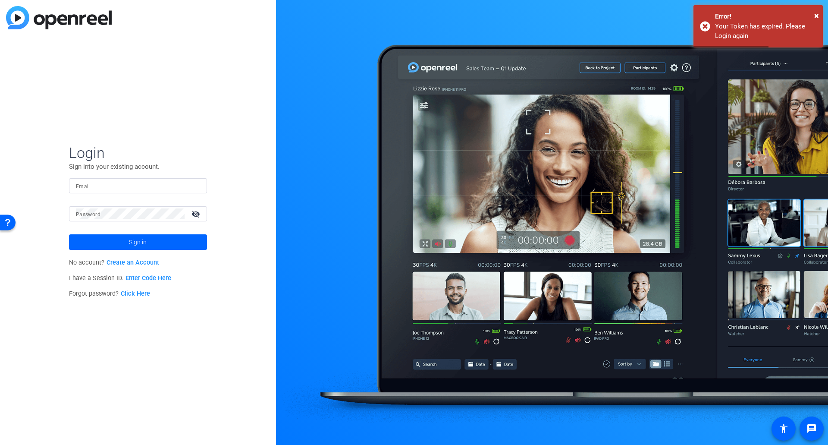
click at [137, 186] on input "Email" at bounding box center [138, 185] width 124 height 10
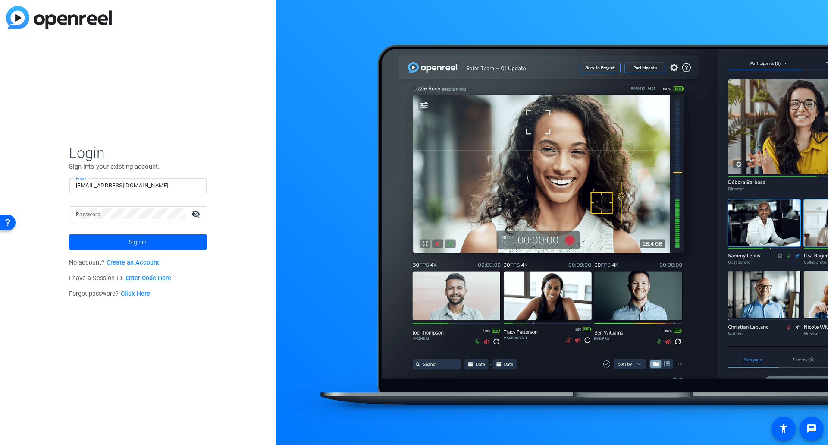
type input "[EMAIL_ADDRESS][DOMAIN_NAME]"
click at [204, 213] on mat-icon "visibility_off" at bounding box center [196, 213] width 21 height 13
click at [200, 213] on mat-icon "visibility" at bounding box center [196, 213] width 21 height 13
click at [164, 236] on span at bounding box center [138, 242] width 138 height 21
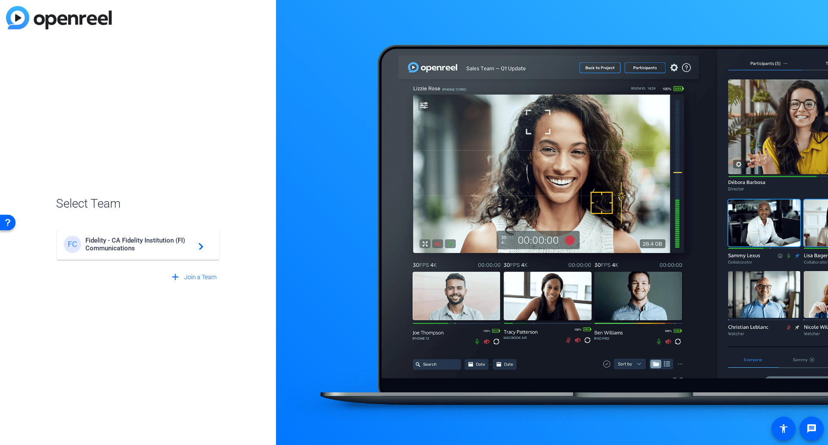
click at [179, 242] on span "Fidelity - CA Fidelity Institution (FI) Communications" at bounding box center [139, 244] width 108 height 16
